Goal: Obtain resource: Obtain resource

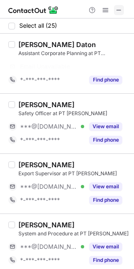
click at [117, 7] on span at bounding box center [119, 10] width 7 height 7
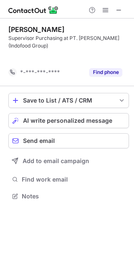
scroll to position [176, 134]
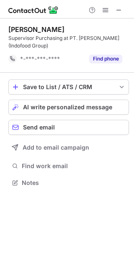
drag, startPoint x: 117, startPoint y: 10, endPoint x: 74, endPoint y: 16, distance: 44.2
click at [117, 10] on span at bounding box center [119, 10] width 7 height 7
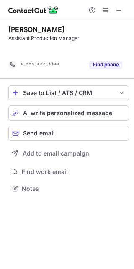
scroll to position [169, 134]
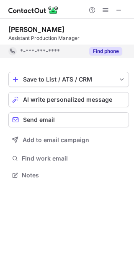
click at [101, 53] on button "Find phone" at bounding box center [105, 51] width 33 height 8
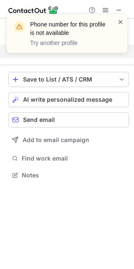
click at [120, 21] on span at bounding box center [121, 22] width 7 height 8
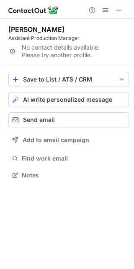
click at [120, 10] on span at bounding box center [119, 10] width 7 height 7
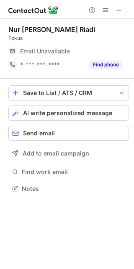
scroll to position [182, 134]
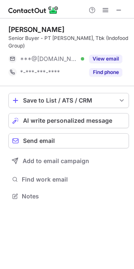
scroll to position [190, 134]
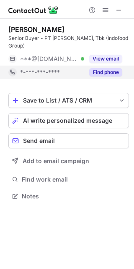
click at [112, 76] on button "Find phone" at bounding box center [105, 72] width 33 height 8
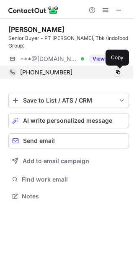
click at [119, 72] on span at bounding box center [118, 72] width 7 height 7
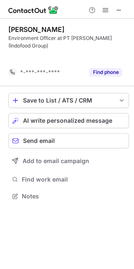
scroll to position [176, 134]
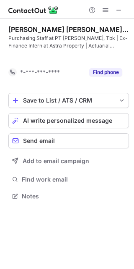
scroll to position [176, 134]
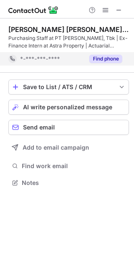
drag, startPoint x: 102, startPoint y: 60, endPoint x: 6, endPoint y: 108, distance: 106.9
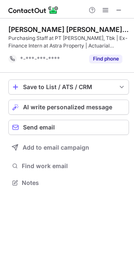
click at [102, 59] on button "Find phone" at bounding box center [105, 59] width 33 height 8
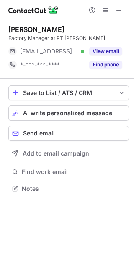
scroll to position [182, 134]
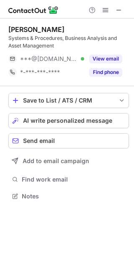
scroll to position [190, 134]
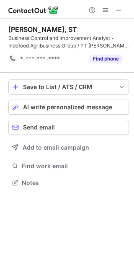
scroll to position [176, 134]
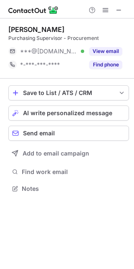
scroll to position [182, 134]
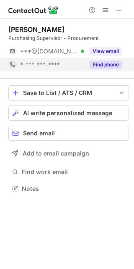
click at [114, 64] on button "Find phone" at bounding box center [105, 64] width 33 height 8
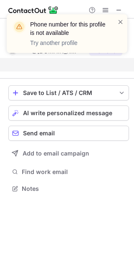
scroll to position [169, 134]
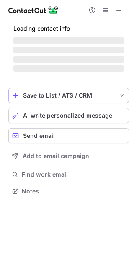
scroll to position [190, 134]
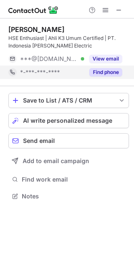
click at [95, 71] on button "Find phone" at bounding box center [105, 72] width 33 height 8
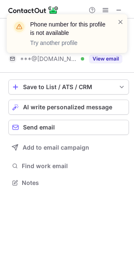
scroll to position [176, 134]
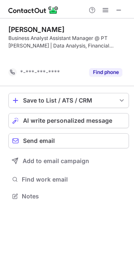
scroll to position [176, 134]
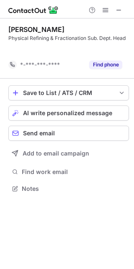
scroll to position [169, 134]
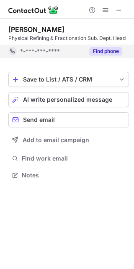
click at [117, 53] on button "Find phone" at bounding box center [105, 51] width 33 height 8
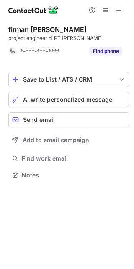
scroll to position [169, 134]
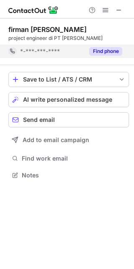
click at [114, 48] on button "Find phone" at bounding box center [105, 51] width 33 height 8
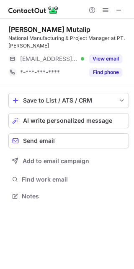
scroll to position [190, 134]
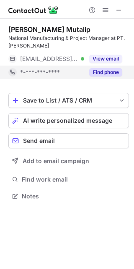
click at [112, 71] on button "Find phone" at bounding box center [105, 72] width 33 height 8
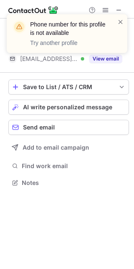
scroll to position [176, 134]
click at [118, 19] on span at bounding box center [121, 22] width 7 height 8
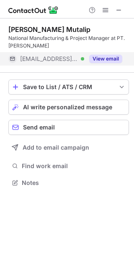
click at [104, 56] on button "View email" at bounding box center [105, 59] width 33 height 8
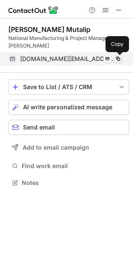
click at [118, 58] on span at bounding box center [118, 58] width 7 height 7
click at [116, 58] on span at bounding box center [118, 58] width 7 height 7
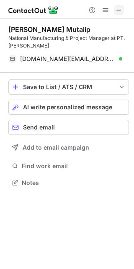
click at [117, 10] on span at bounding box center [119, 10] width 7 height 7
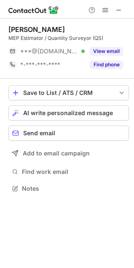
scroll to position [4, 4]
